Goal: Use online tool/utility: Utilize a website feature to perform a specific function

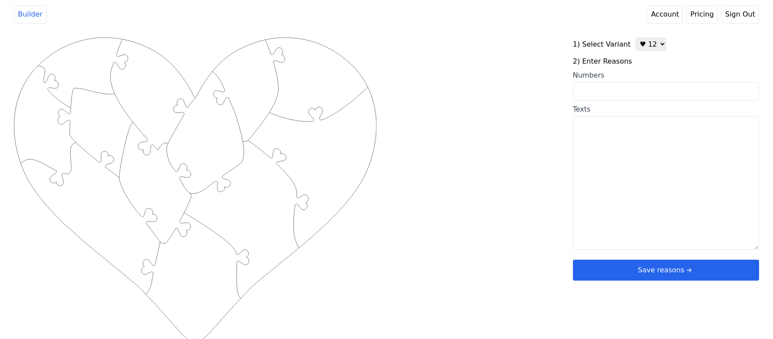
scroll to position [3, 0]
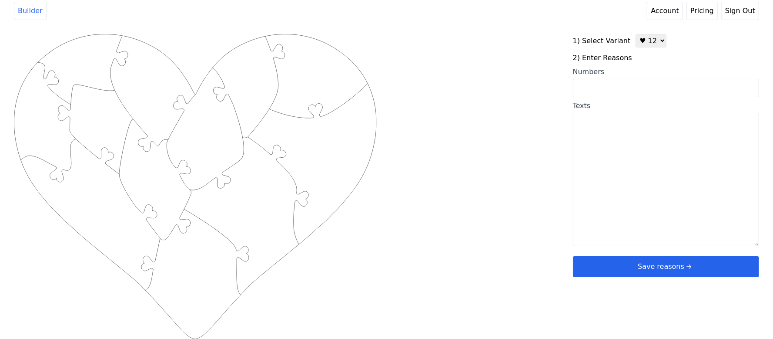
click at [627, 84] on input "Numbers" at bounding box center [666, 88] width 186 height 18
type input "7 10 14 15 19 21 24 43 54 55 67"
click at [513, 138] on div "Created with Snap .strokeh12 {stroke:#00ff00;stroke-width:1.89;stroke-miterlimi…" at bounding box center [387, 173] width 746 height 278
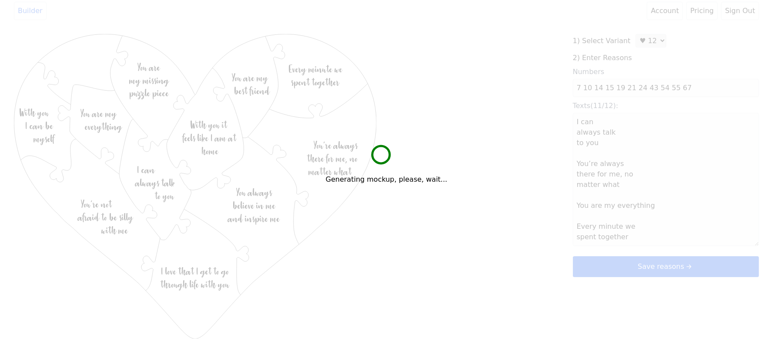
type textarea "I can always talk to you You’re always there for me, no matter what You are my …"
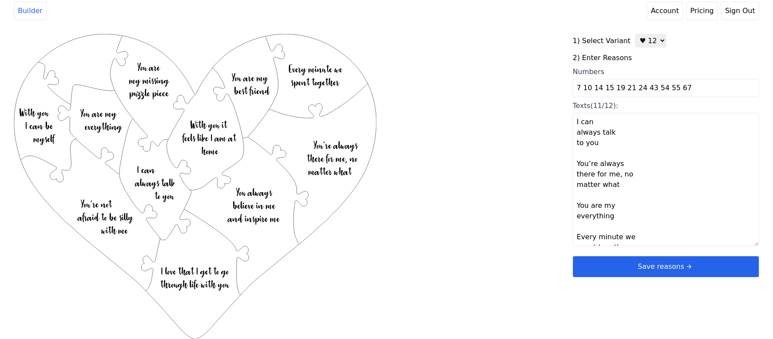
click at [665, 91] on input "7 10 14 15 19 21 24 43 54 55 67" at bounding box center [666, 88] width 186 height 18
type input "7 10 14 15 19 21 24 43 54 55 58 67"
click at [472, 124] on div "Created with Snap .strokeh12 {stroke:#00ff00;stroke-width:1.89;stroke-miterlimi…" at bounding box center [387, 173] width 746 height 278
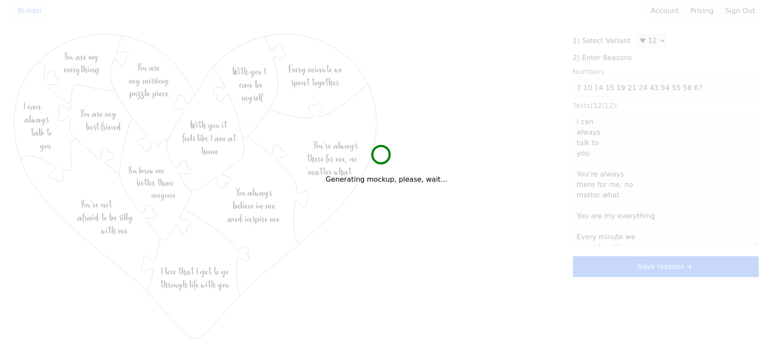
type textarea "I can always talk to you You’re always there for me, no matter what You are my …"
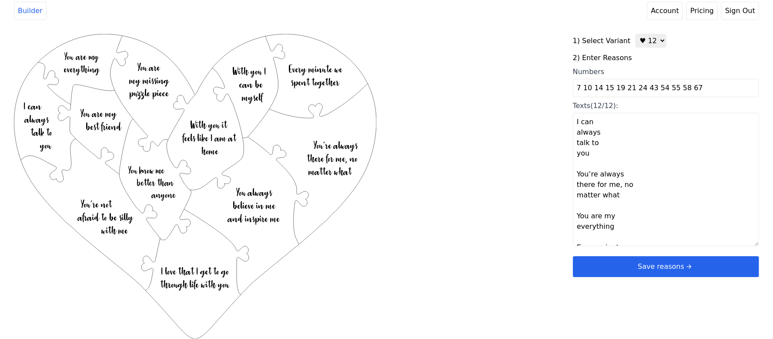
click at [668, 267] on button "Save reasons" at bounding box center [666, 266] width 186 height 21
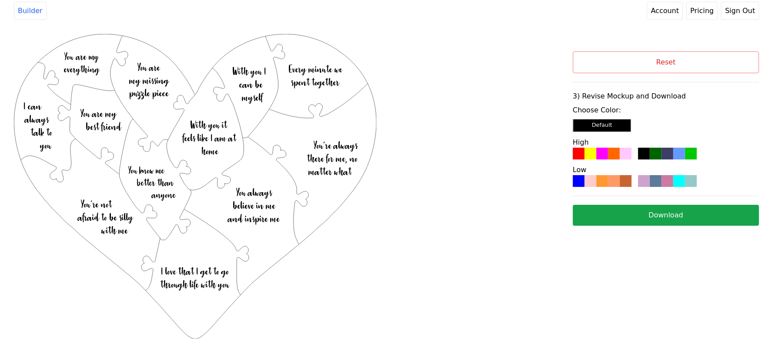
click at [604, 154] on div at bounding box center [603, 154] width 12 height 12
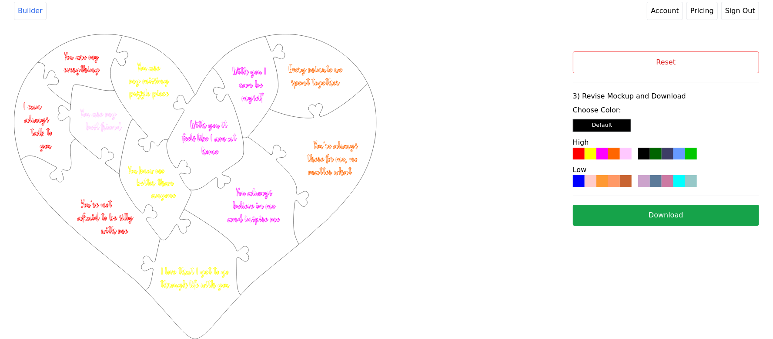
click at [619, 221] on button "Download" at bounding box center [666, 215] width 186 height 21
click at [498, 82] on div "Created with Snap .strokeh12 {stroke:#00ff00;stroke-width:1.89;stroke-miterlimi…" at bounding box center [293, 147] width 559 height 226
click at [628, 58] on button "Reset" at bounding box center [666, 62] width 186 height 22
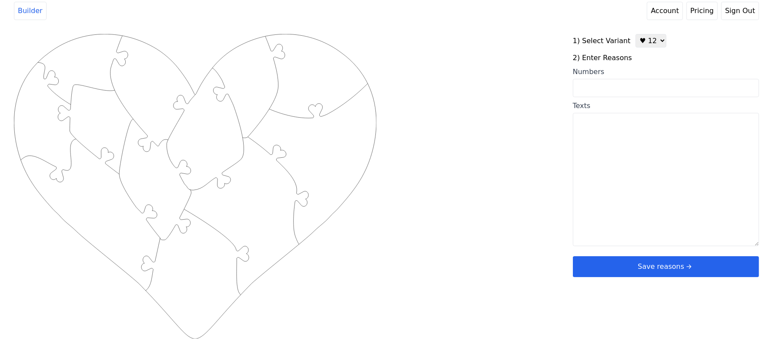
click at [649, 38] on select "♥ 12 ♥ 20 ♥ 32 ■ 12 ■ 20 ■ 32 ■ 60" at bounding box center [651, 40] width 31 height 13
select select "2"
click at [636, 34] on select "♥ 12 ♥ 20 ♥ 32 ■ 12 ■ 20 ■ 32 ■ 60" at bounding box center [651, 40] width 31 height 13
click at [622, 86] on input "Numbers" at bounding box center [666, 88] width 186 height 18
paste input "8,18,38,13,50,69,11,1,10,24,48,64,22"
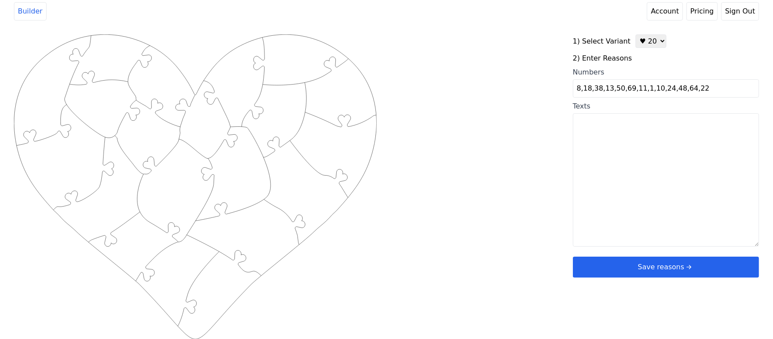
type input "8,18,38,13,50,69,11,1,10,24,48,64,22"
click at [501, 99] on div "Created with Snap .strokeh20 {stroke:#00ff00;stroke-width:1.56;stroke-miterlimi…" at bounding box center [387, 173] width 746 height 278
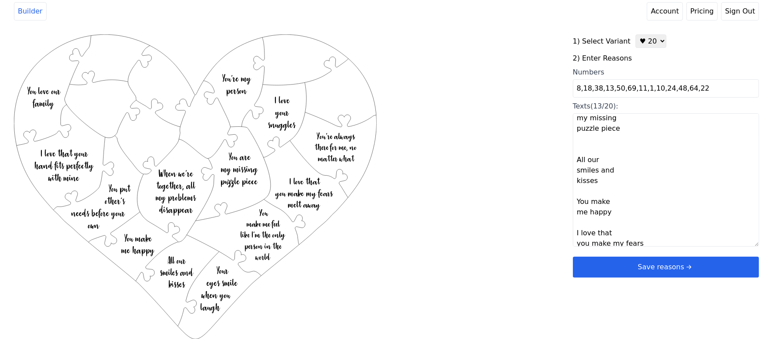
scroll to position [460, 0]
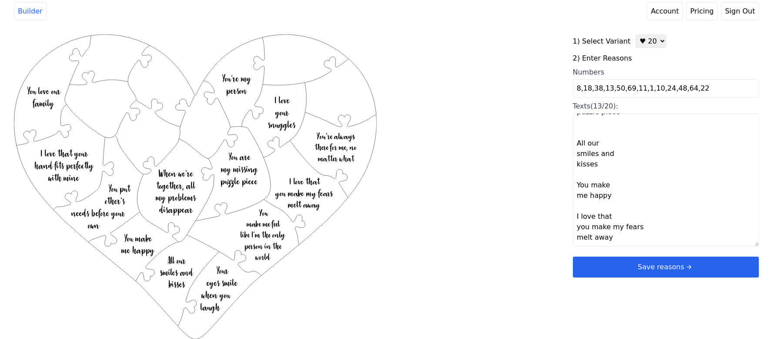
click at [594, 236] on textarea "You make me feel like I’m the only person in the world When we’re together, all…" at bounding box center [666, 179] width 186 height 133
paste textarea "You put up with my love of football, You buy me flowers, You make me wet, You a…"
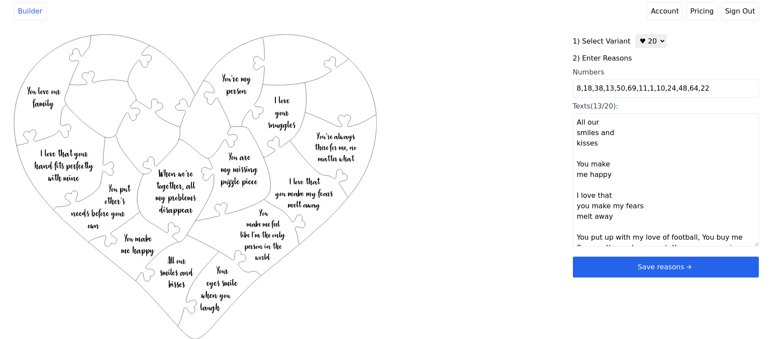
scroll to position [476, 0]
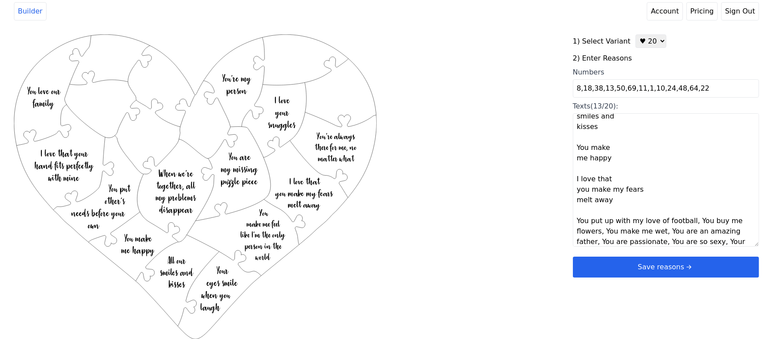
click at [688, 220] on textarea "You make me feel like I’m the only person in the world When we’re together, all…" at bounding box center [666, 179] width 186 height 133
click at [697, 232] on textarea "You make me feel like I’m the only person in the world When we’re together, all…" at bounding box center [666, 179] width 186 height 133
click at [639, 230] on textarea "You make me feel like I’m the only person in the world When we’re together, all…" at bounding box center [666, 179] width 186 height 133
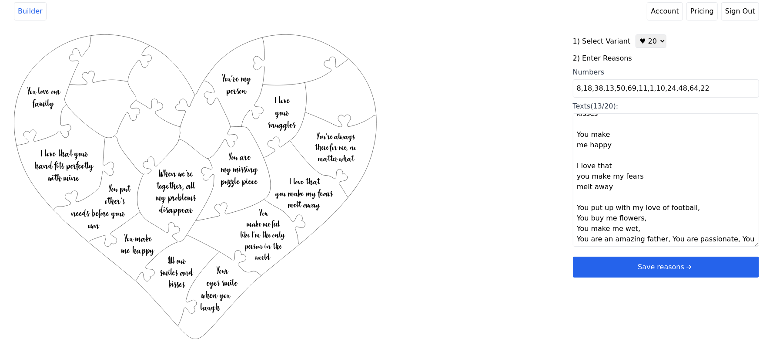
scroll to position [501, 0]
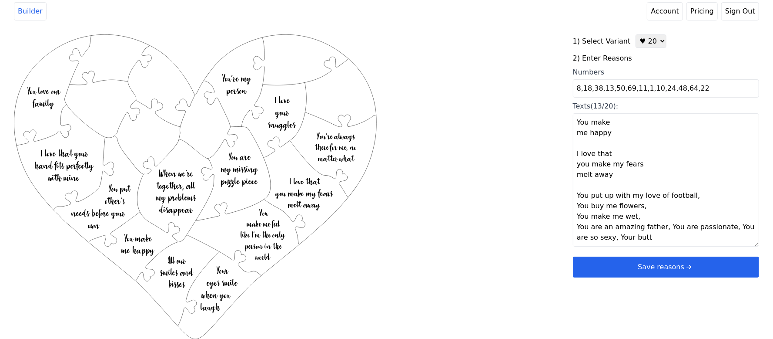
click at [660, 231] on textarea "You make me feel like I’m the only person in the world When we’re together, all…" at bounding box center [666, 179] width 186 height 133
click at [639, 237] on textarea "You make me feel like I’m the only person in the world When we’re together, all…" at bounding box center [666, 179] width 186 height 133
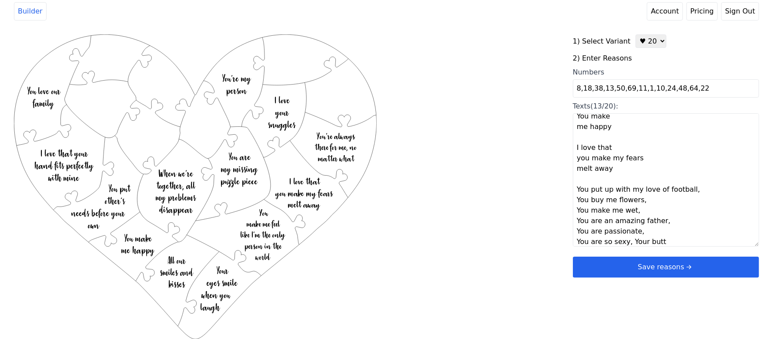
click at [626, 240] on textarea "You make me feel like I’m the only person in the world When we’re together, all…" at bounding box center [666, 179] width 186 height 133
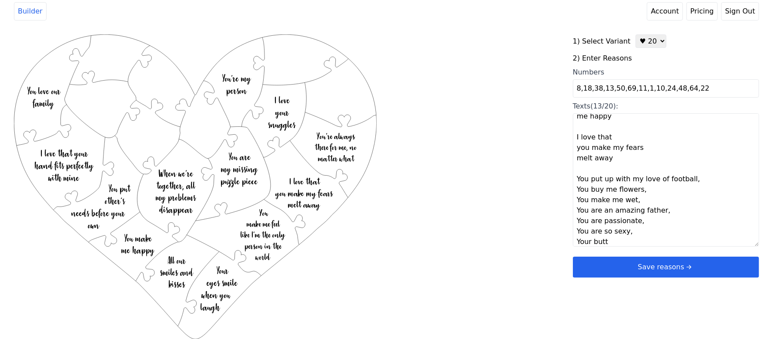
type textarea "You make me feel like I’m the only person in the world When we’re together, all…"
click at [501, 223] on div "Created with Snap .strokeh20 {stroke:#00ff00;stroke-width:1.56;stroke-miterlimi…" at bounding box center [387, 173] width 746 height 278
type textarea "You make me feel like I’m the only person in the world When we’re together, all…"
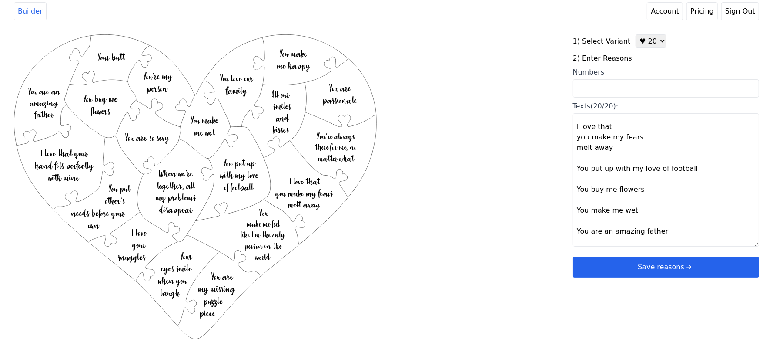
click at [647, 273] on button "Save reasons" at bounding box center [666, 266] width 186 height 21
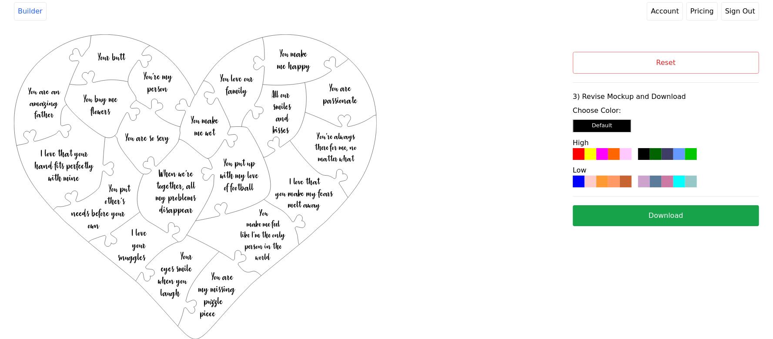
click at [659, 156] on div at bounding box center [656, 154] width 12 height 12
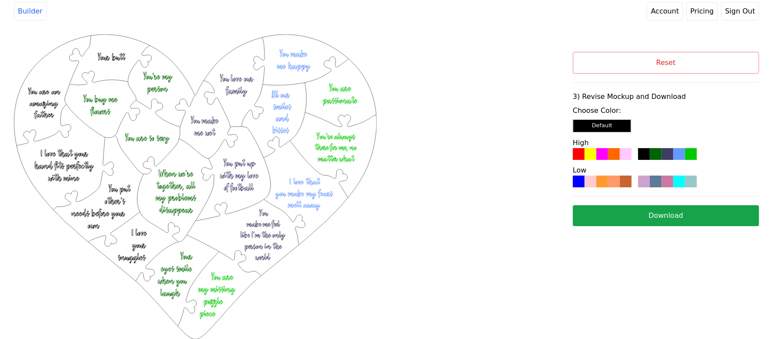
click at [667, 216] on button "Download" at bounding box center [666, 215] width 186 height 21
